Goal: Transaction & Acquisition: Subscribe to service/newsletter

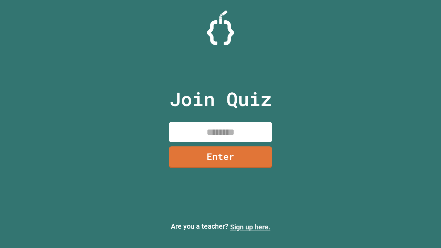
click at [250, 227] on link "Sign up here." at bounding box center [250, 227] width 40 height 8
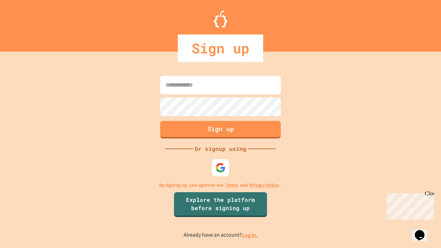
click at [250, 235] on link "Log in." at bounding box center [250, 234] width 16 height 7
